Goal: Navigation & Orientation: Find specific page/section

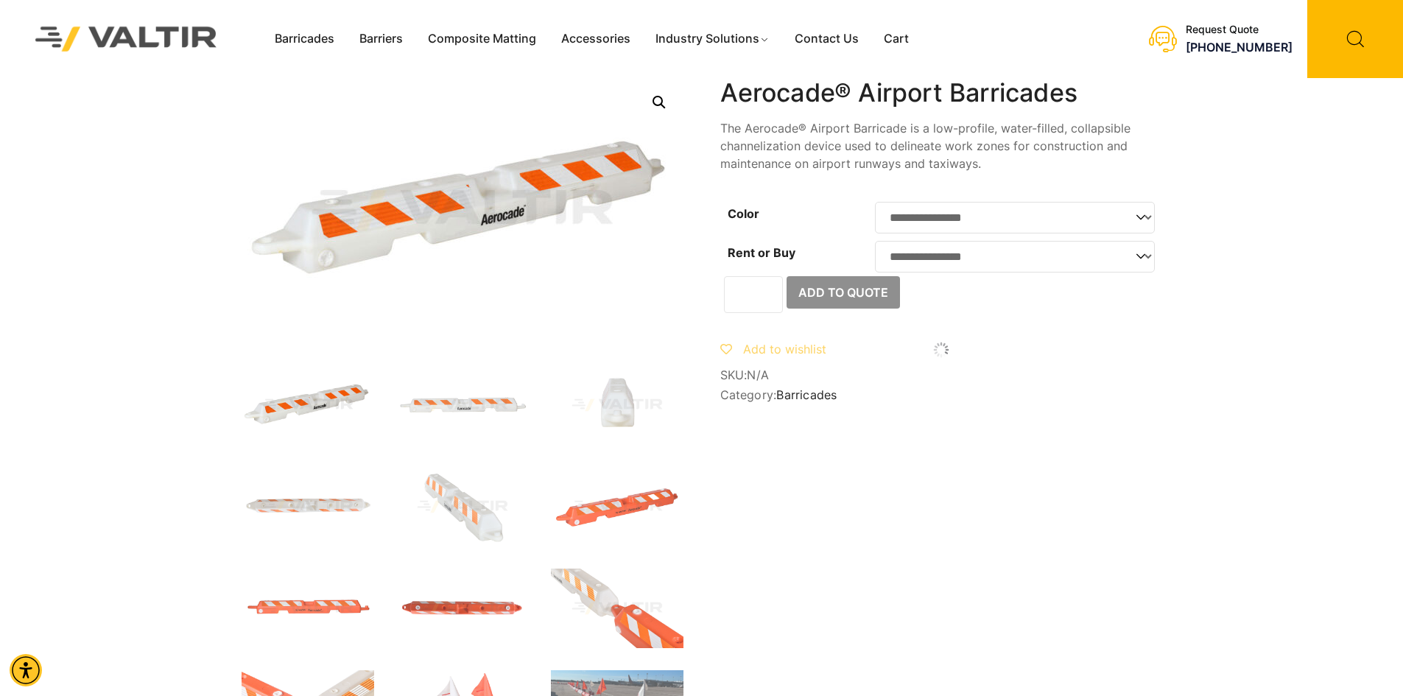
click at [977, 257] on select "**********" at bounding box center [1015, 257] width 280 height 32
click at [969, 223] on select "**********" at bounding box center [1015, 218] width 280 height 32
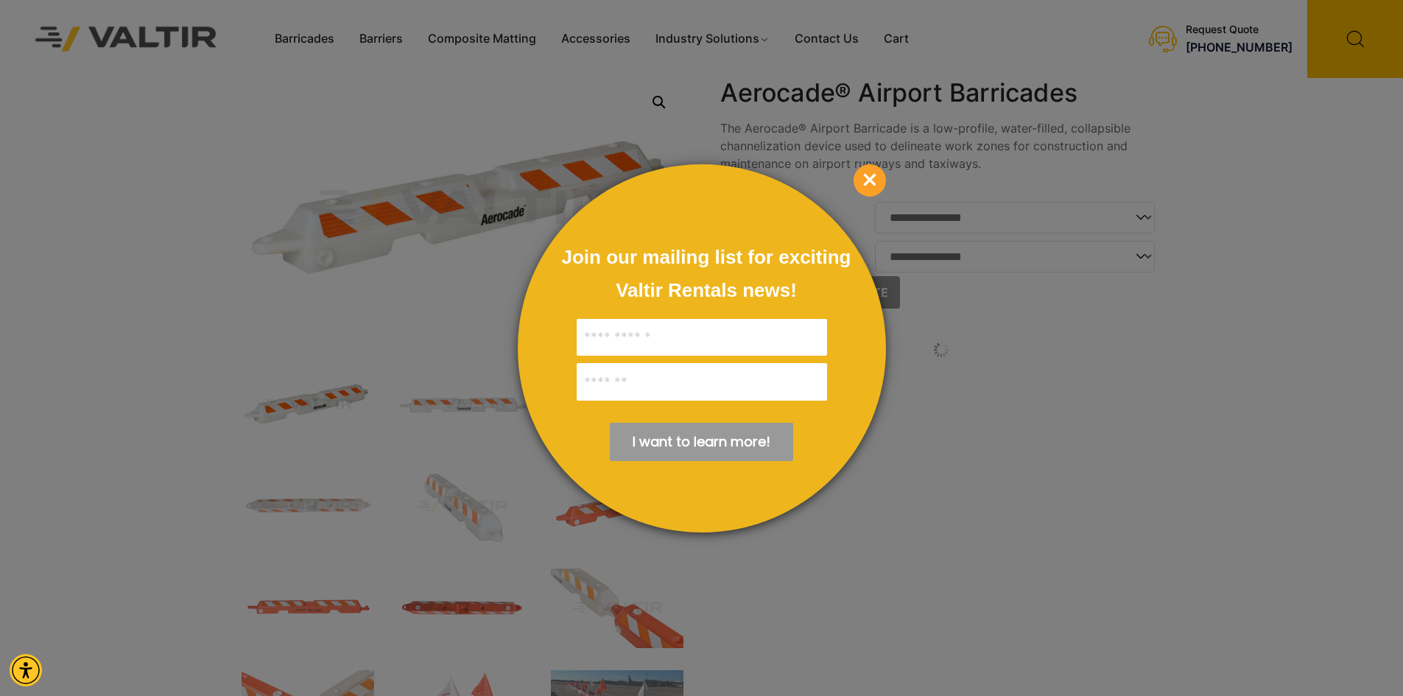
click at [412, 438] on div at bounding box center [701, 348] width 1403 height 696
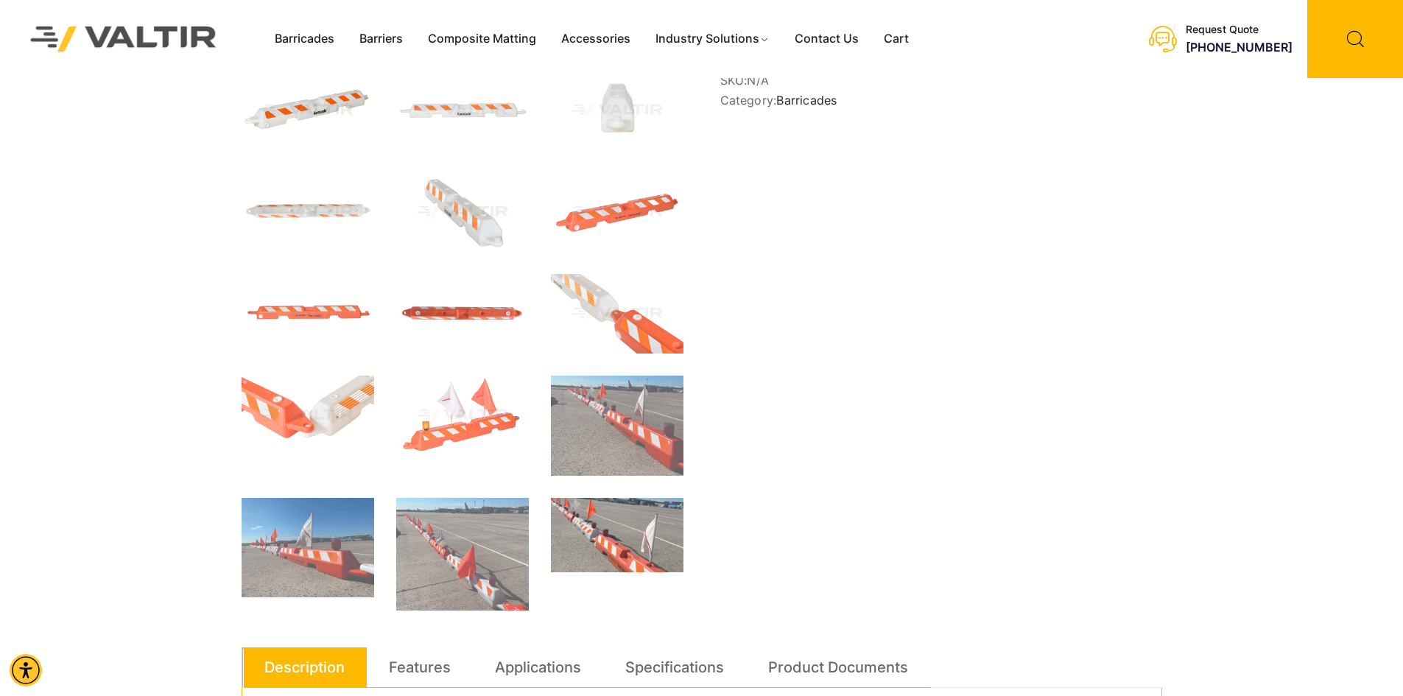
scroll to position [368, 0]
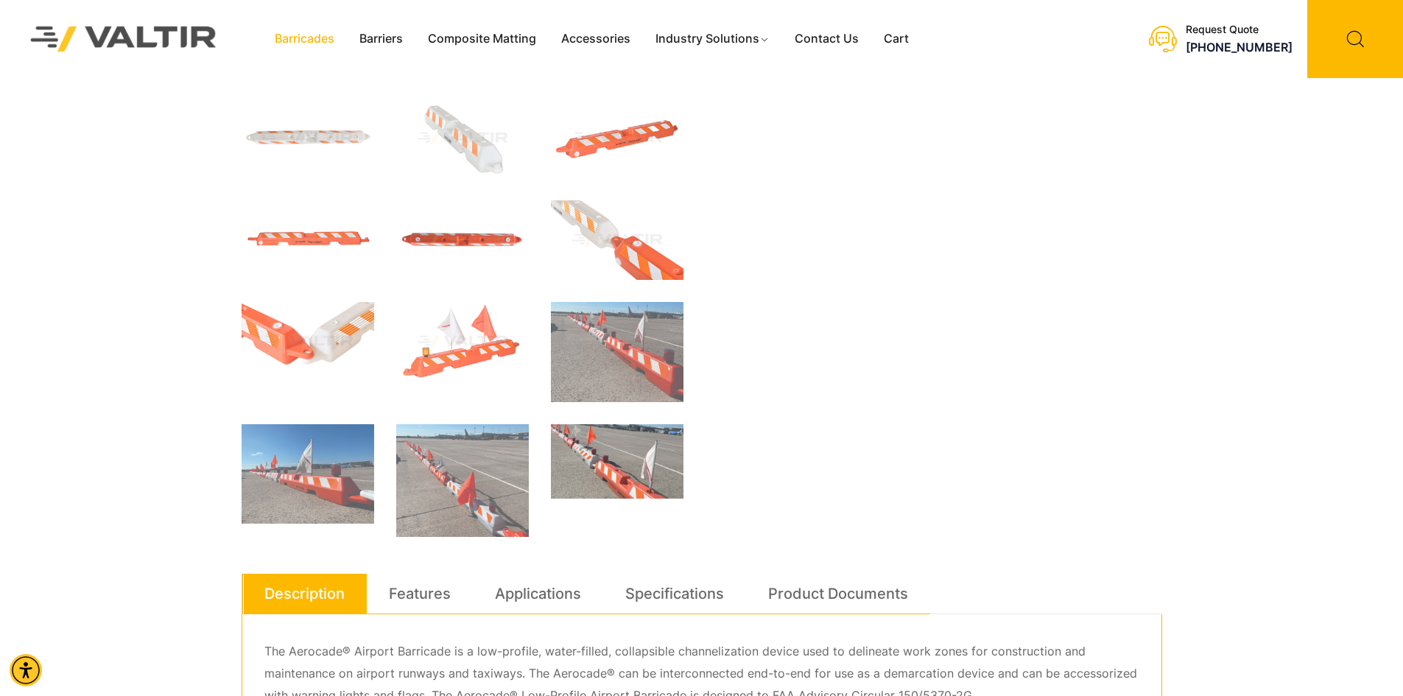
click at [323, 43] on link "Barricades" at bounding box center [304, 39] width 85 height 22
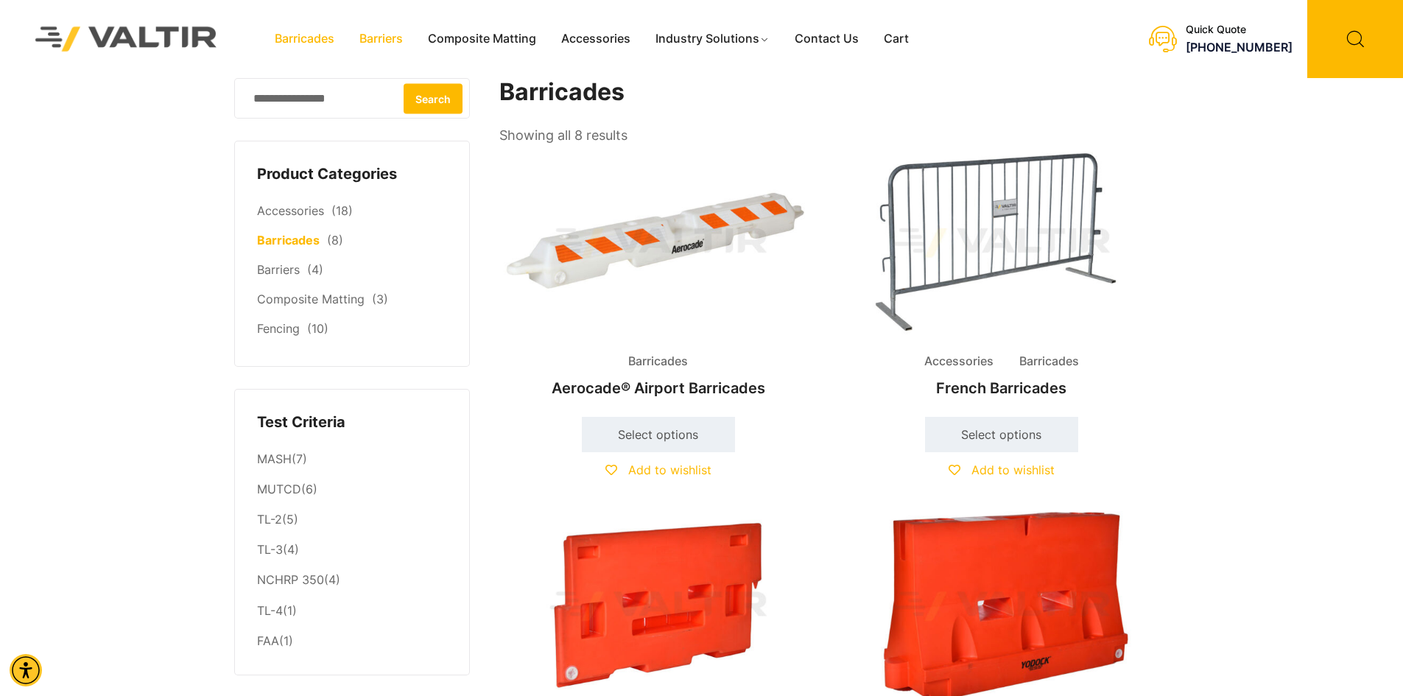
click at [384, 43] on link "Barriers" at bounding box center [381, 39] width 68 height 22
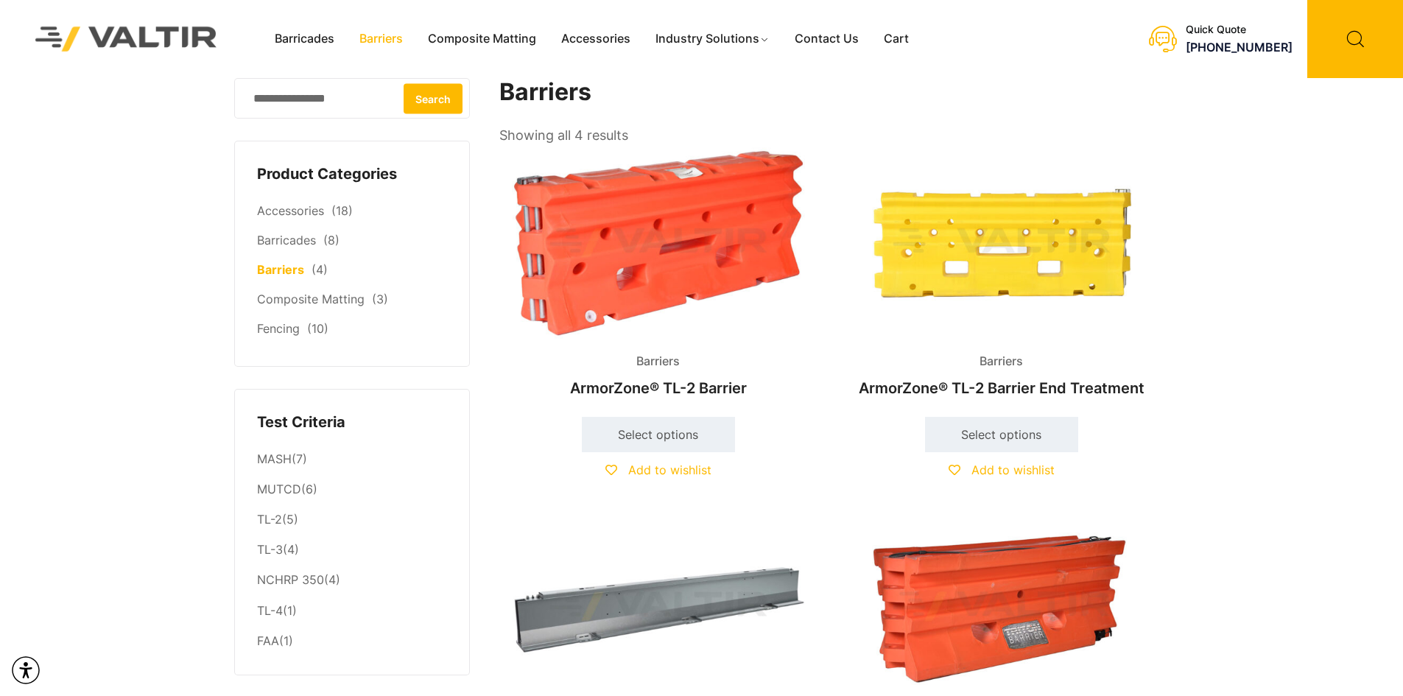
scroll to position [295, 0]
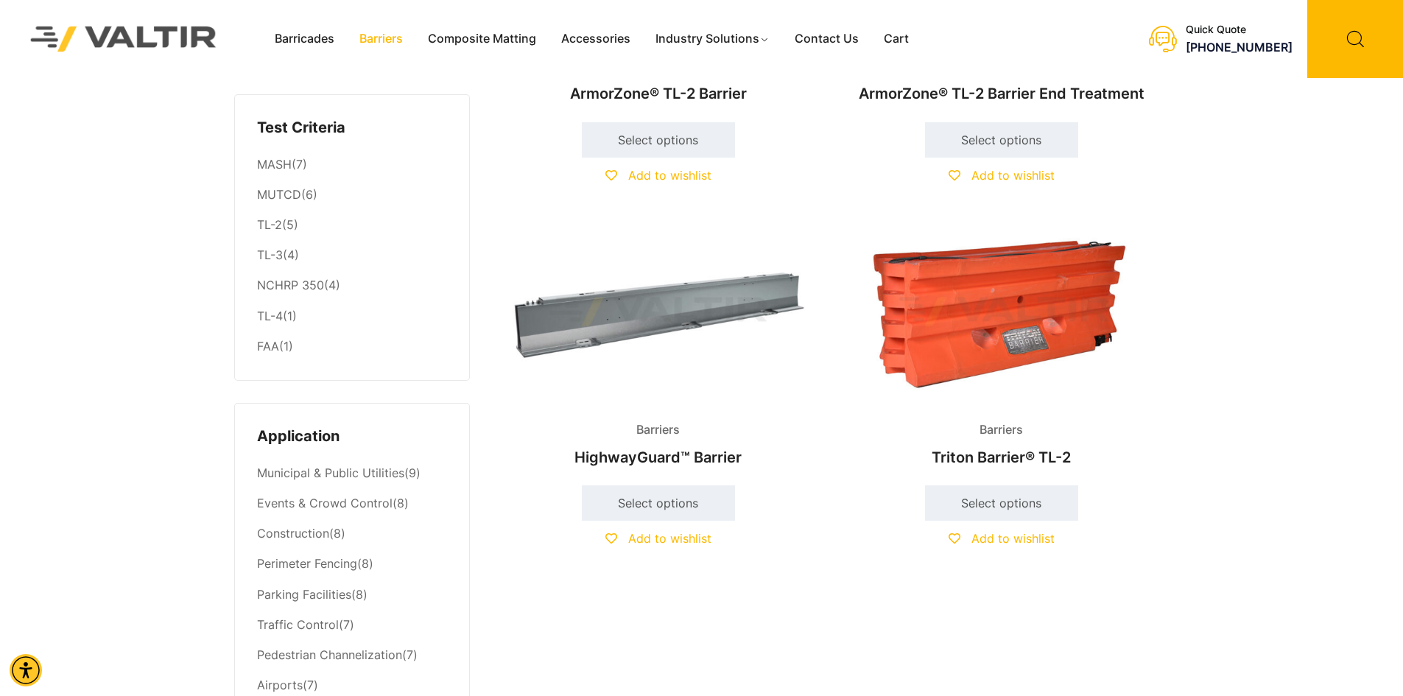
click at [602, 319] on img at bounding box center [658, 312] width 318 height 191
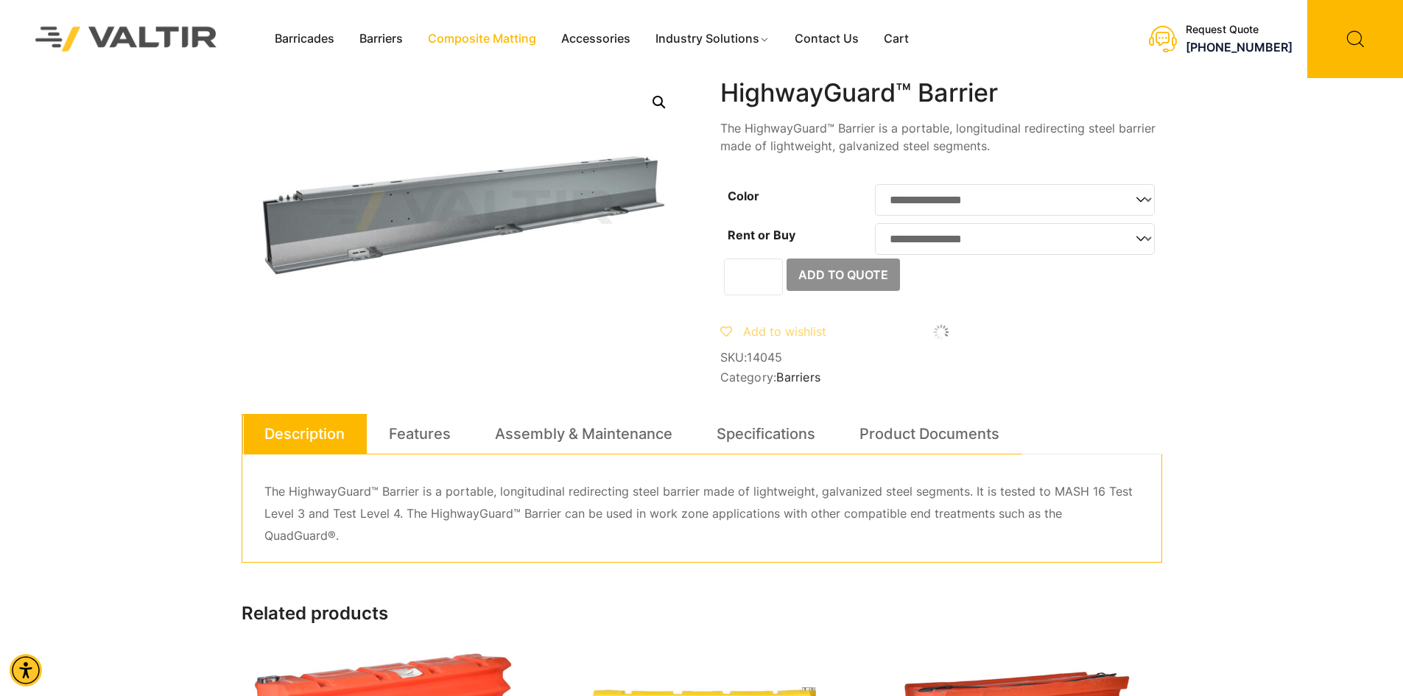
click at [463, 32] on link "Composite Matting" at bounding box center [481, 39] width 133 height 22
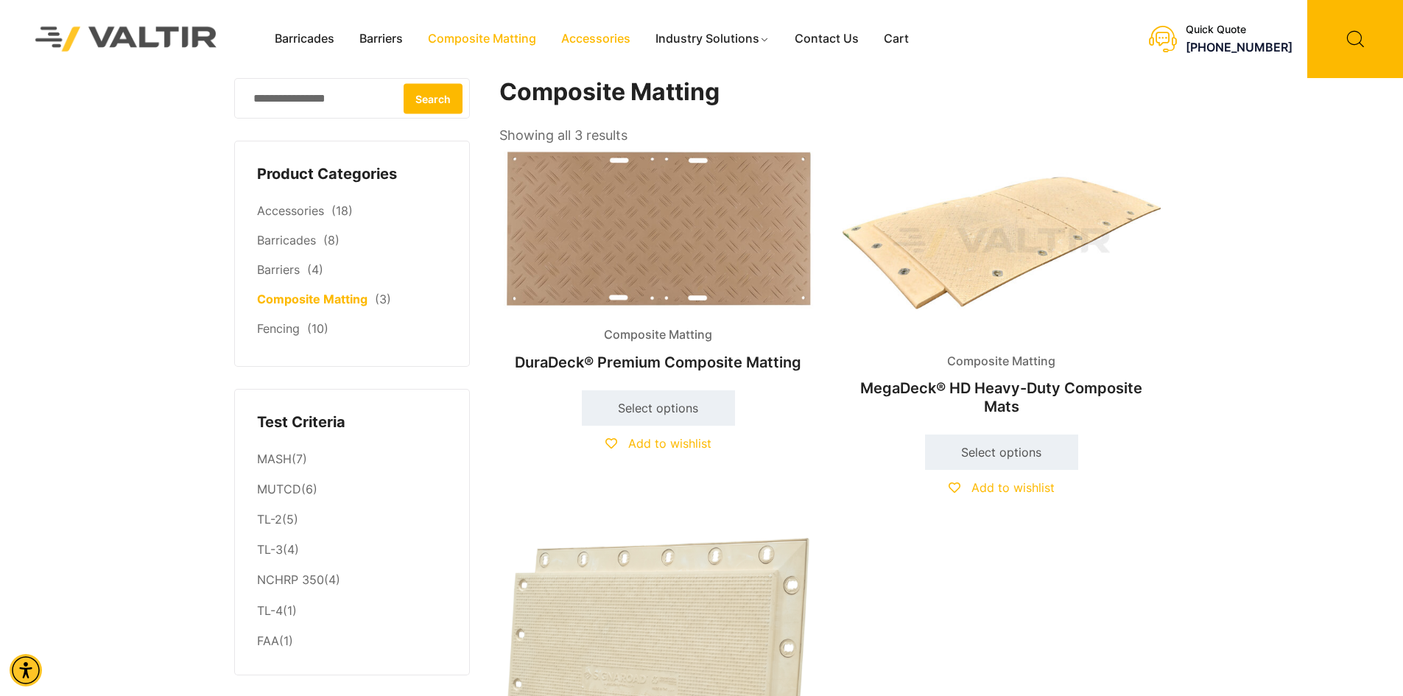
click at [575, 30] on link "Accessories" at bounding box center [596, 39] width 94 height 22
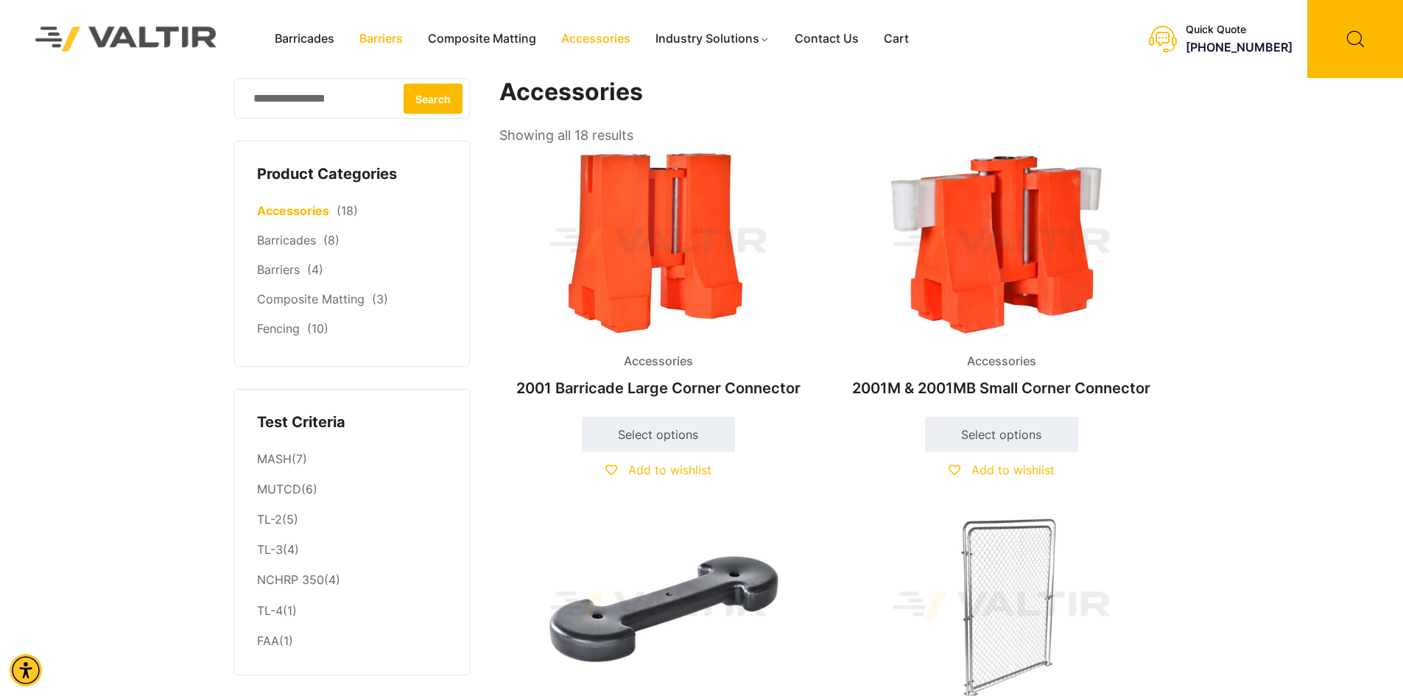
click at [407, 41] on link "Barriers" at bounding box center [381, 39] width 68 height 22
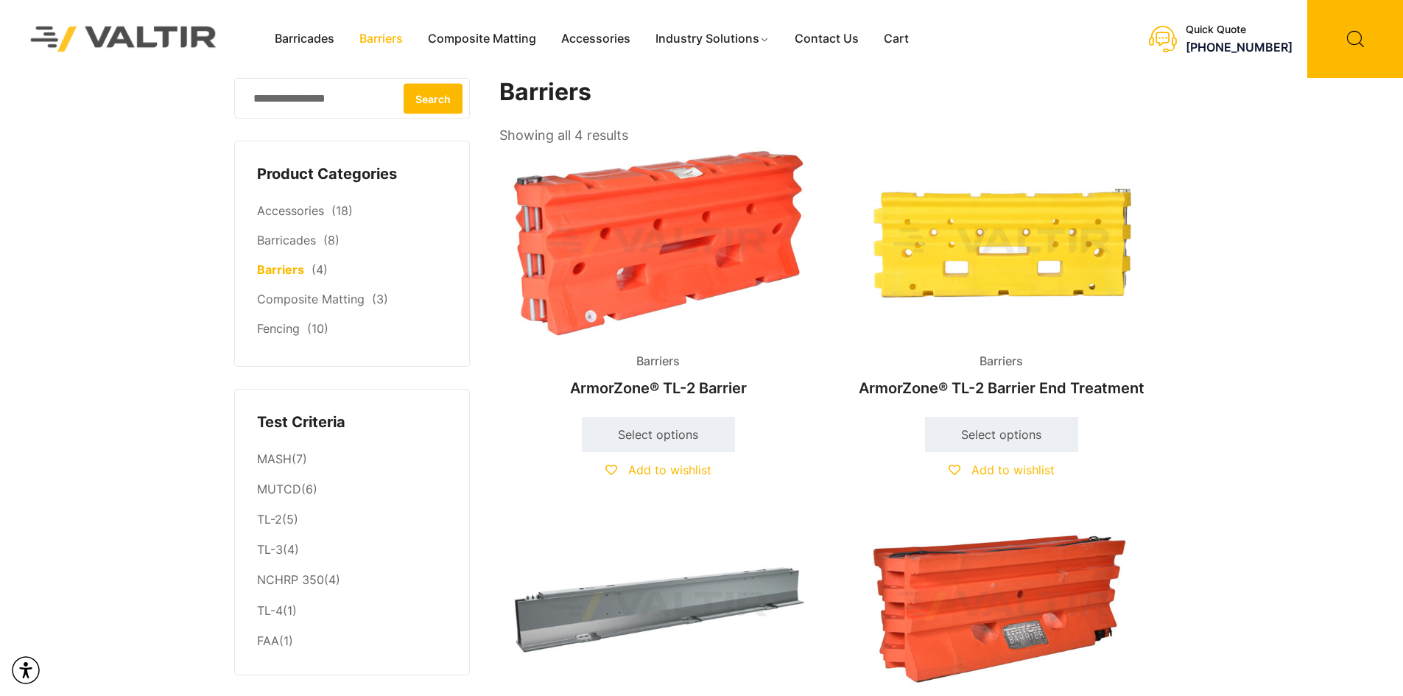
scroll to position [368, 0]
